Goal: Find specific page/section: Find specific page/section

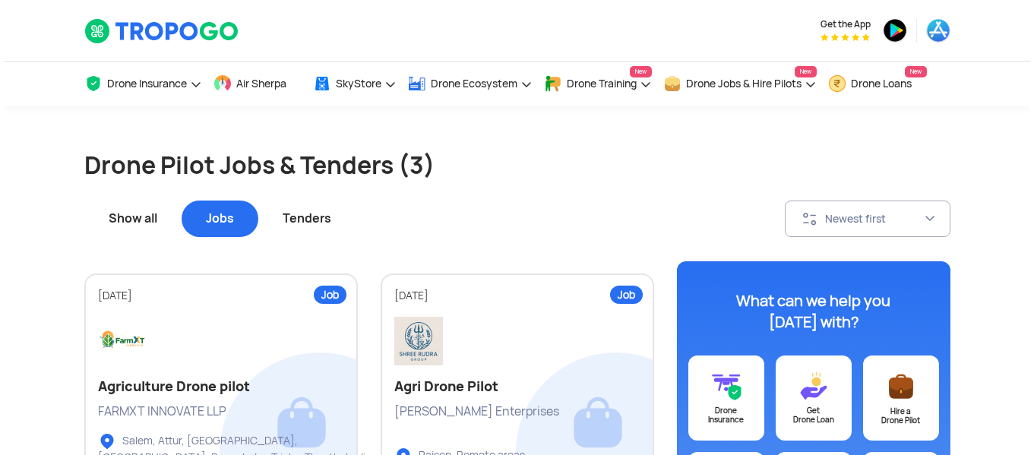
scroll to position [148, 0]
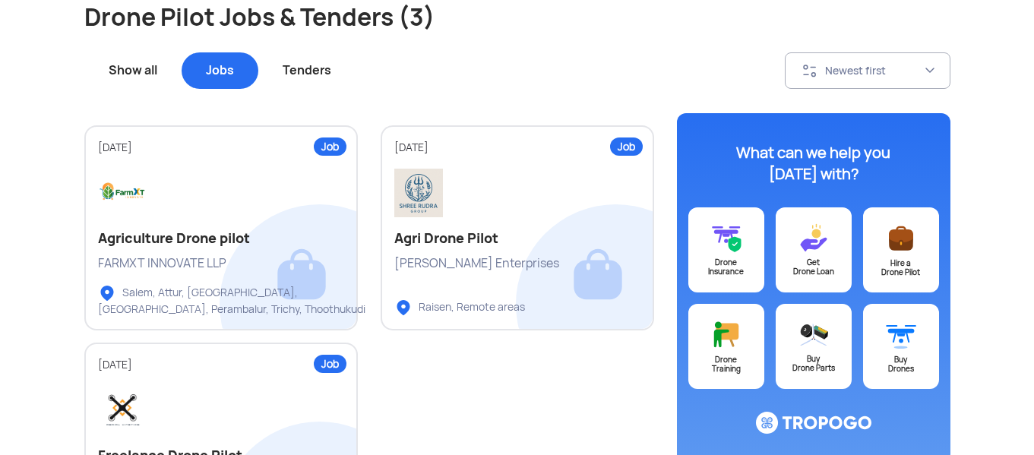
click at [305, 62] on div "Tenders" at bounding box center [306, 70] width 97 height 36
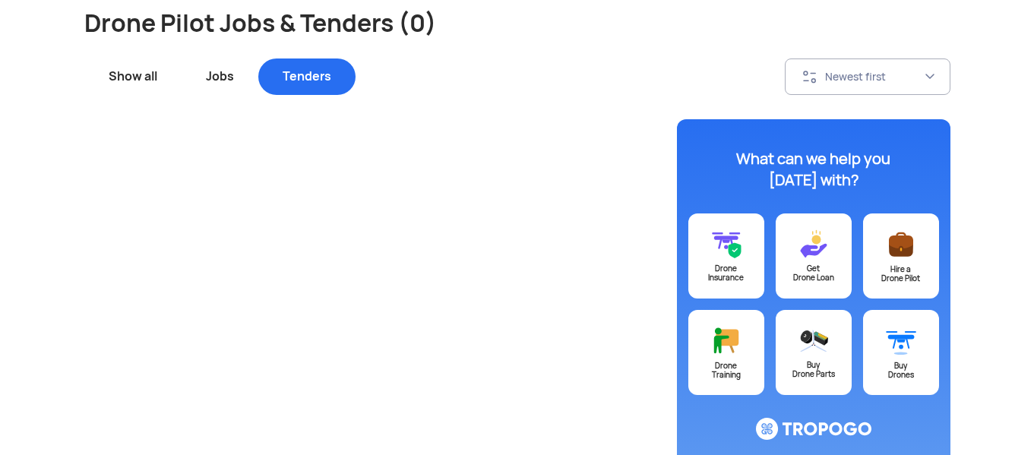
click at [128, 81] on div "Show all" at bounding box center [132, 77] width 97 height 36
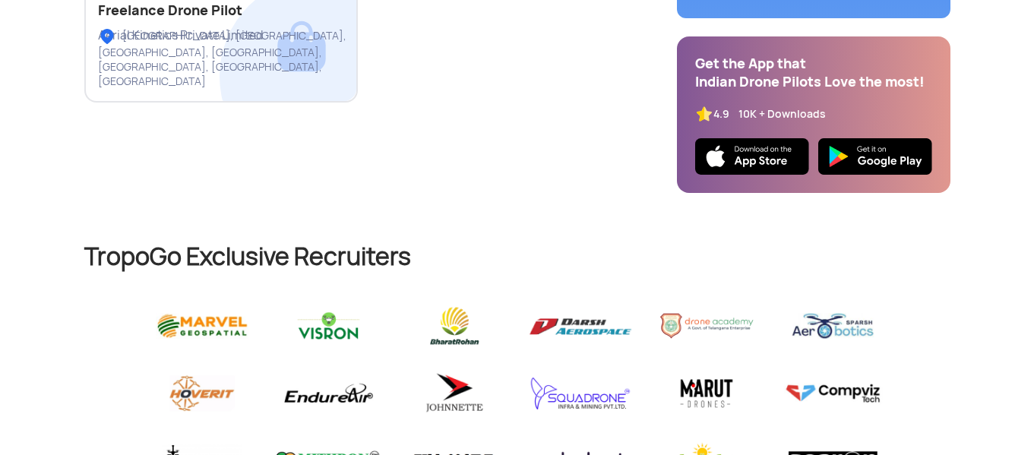
scroll to position [596, 0]
